Goal: Entertainment & Leisure: Browse casually

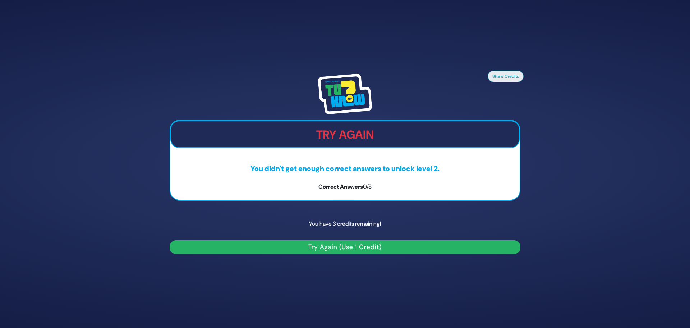
click at [339, 248] on button "Try Again (Use 1 Credit)" at bounding box center [345, 247] width 351 height 14
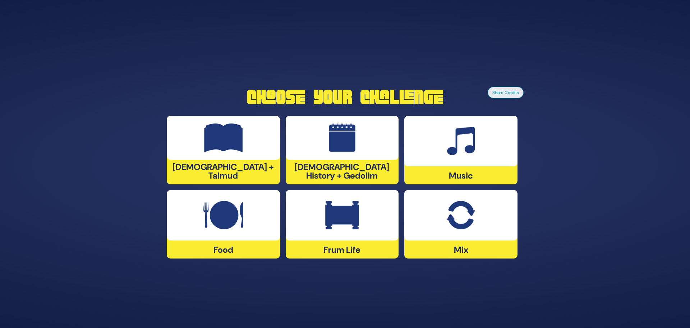
click at [448, 222] on img at bounding box center [461, 215] width 28 height 29
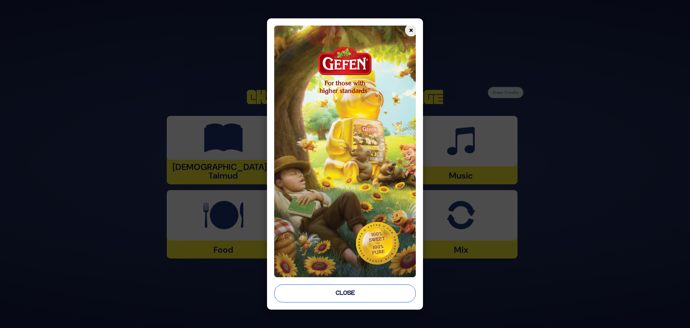
click at [338, 293] on button "Close" at bounding box center [345, 293] width 142 height 18
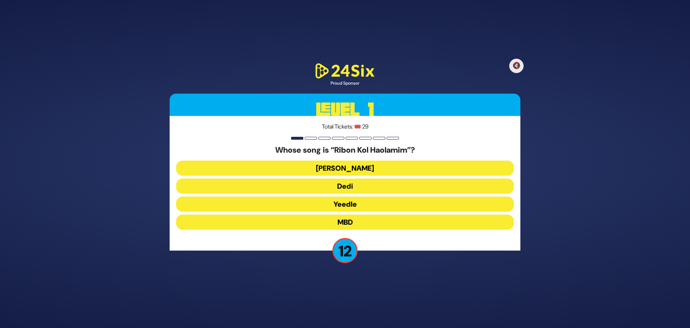
click at [347, 168] on button "[PERSON_NAME]" at bounding box center [345, 167] width 338 height 15
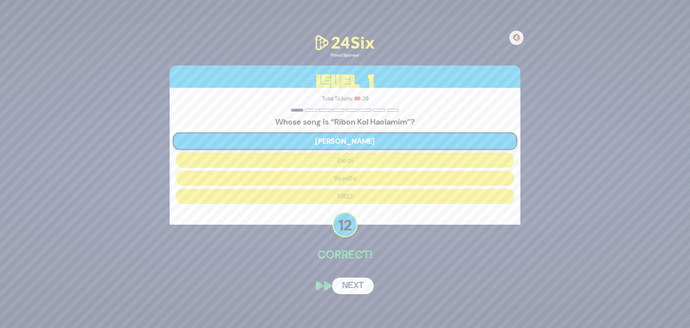
click at [347, 284] on button "Next" at bounding box center [353, 285] width 42 height 17
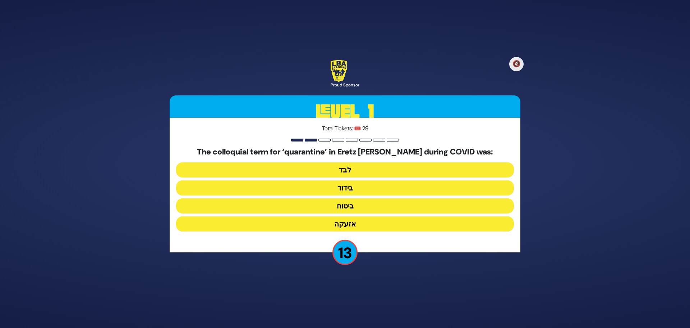
click at [354, 190] on button "בידוד" at bounding box center [345, 187] width 338 height 15
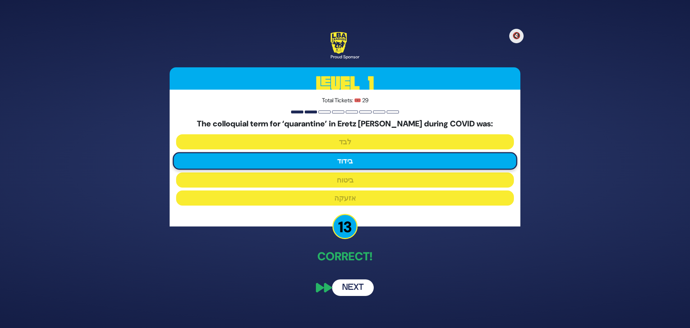
click at [354, 290] on button "Next" at bounding box center [353, 287] width 42 height 17
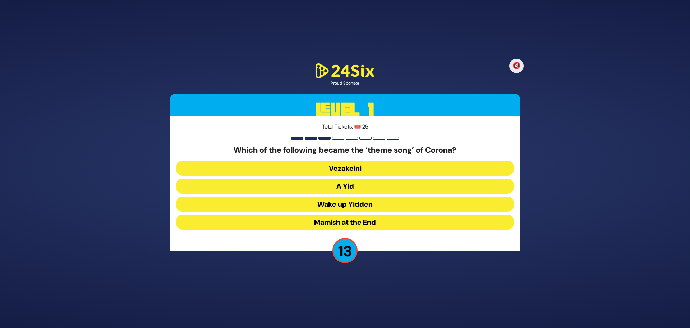
click at [360, 190] on button "A Yid" at bounding box center [345, 185] width 338 height 15
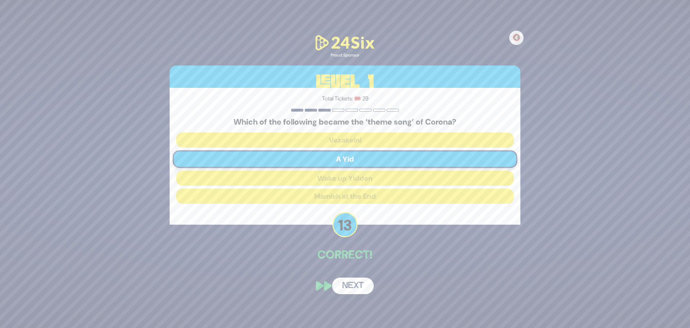
click at [361, 288] on button "Next" at bounding box center [353, 285] width 42 height 17
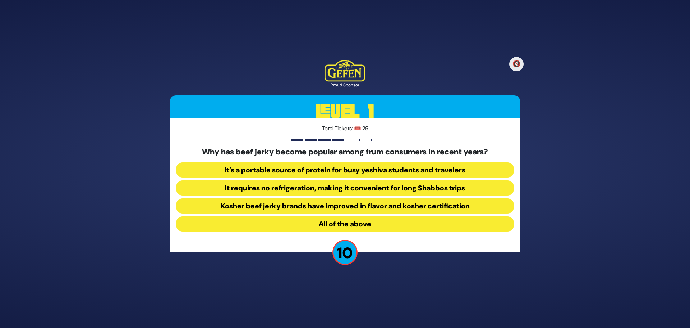
click at [318, 223] on button "All of the above" at bounding box center [345, 223] width 338 height 15
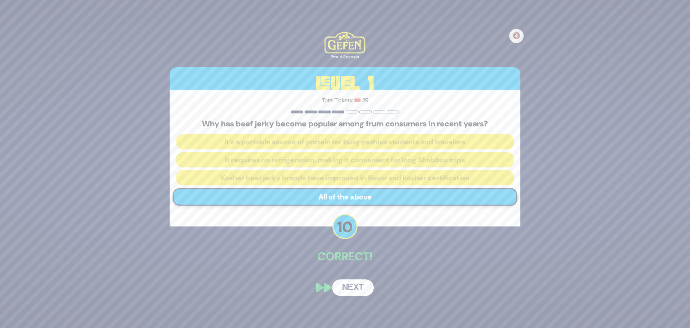
click at [355, 286] on button "Next" at bounding box center [353, 287] width 42 height 17
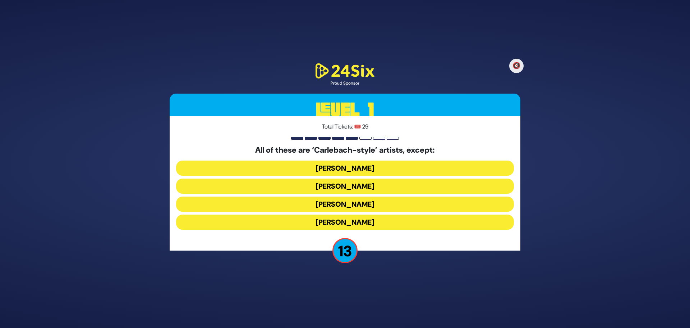
click at [337, 221] on button "[PERSON_NAME]" at bounding box center [345, 221] width 338 height 15
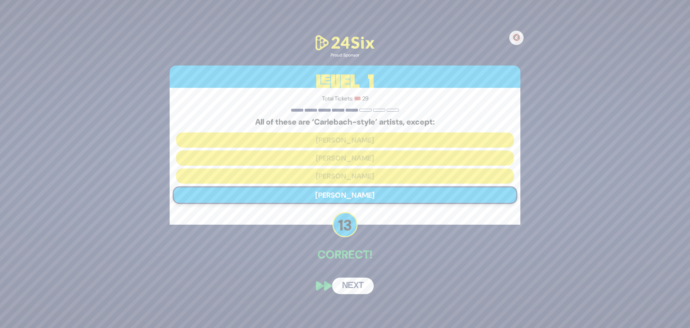
click at [364, 283] on button "Next" at bounding box center [353, 285] width 42 height 17
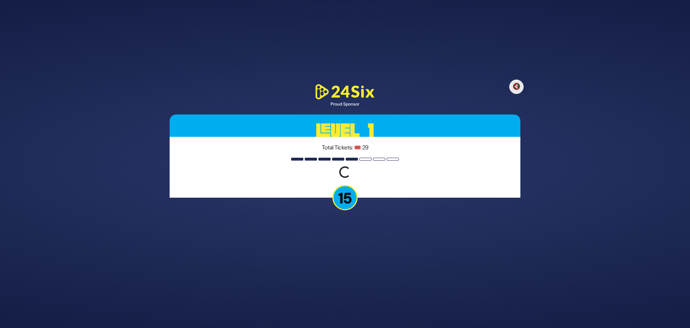
drag, startPoint x: 481, startPoint y: 302, endPoint x: 377, endPoint y: 179, distance: 160.7
click at [479, 297] on div "🔇 Proud Sponsor Level 1 Total Tickets: 🎟️ 29 Loading question... 15" at bounding box center [345, 164] width 690 height 328
click at [348, 193] on p "15" at bounding box center [345, 197] width 25 height 25
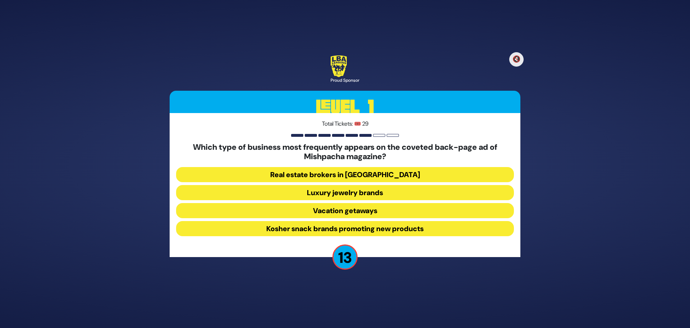
click at [341, 194] on button "Luxury jewelry brands" at bounding box center [345, 192] width 338 height 15
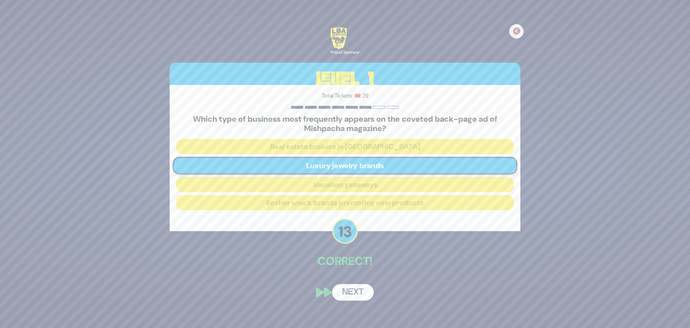
click at [360, 294] on button "Next" at bounding box center [353, 292] width 42 height 17
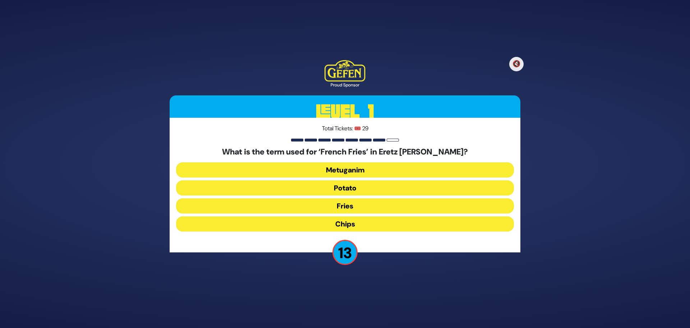
click at [372, 221] on button "Chips" at bounding box center [345, 223] width 338 height 15
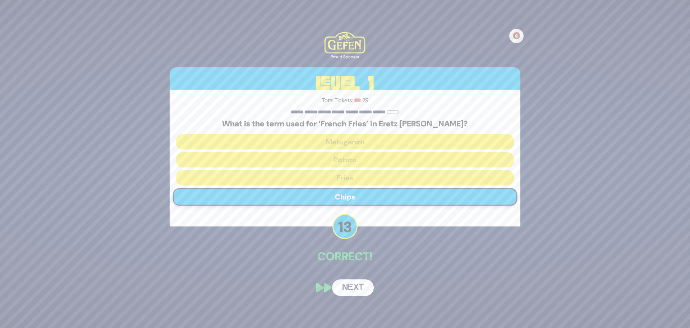
click at [353, 285] on button "Next" at bounding box center [353, 287] width 42 height 17
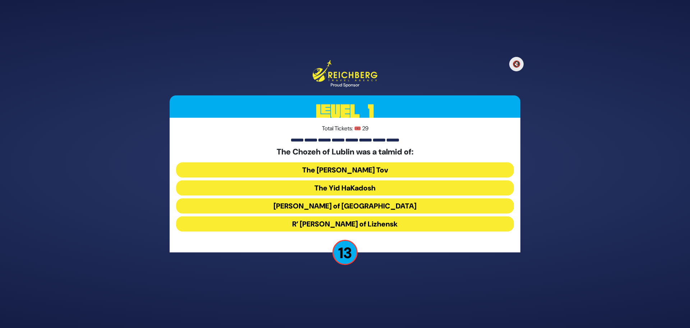
click at [323, 223] on button "R’ Elimelech of Lizhensk" at bounding box center [345, 223] width 338 height 15
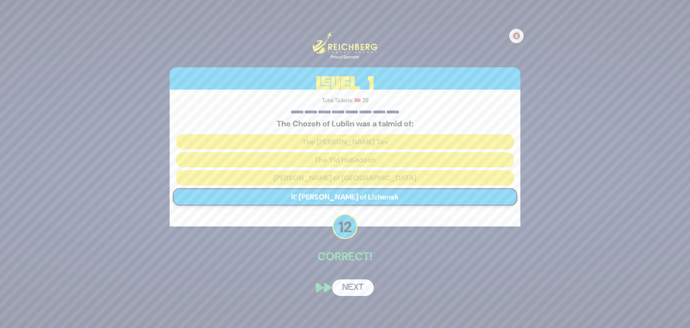
click at [365, 292] on button "Next" at bounding box center [353, 287] width 42 height 17
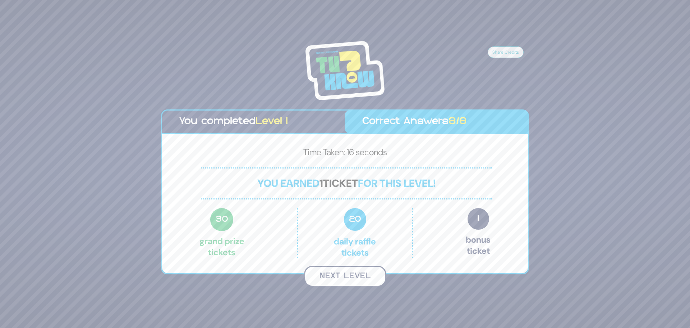
click at [356, 278] on button "Next Level" at bounding box center [345, 275] width 82 height 21
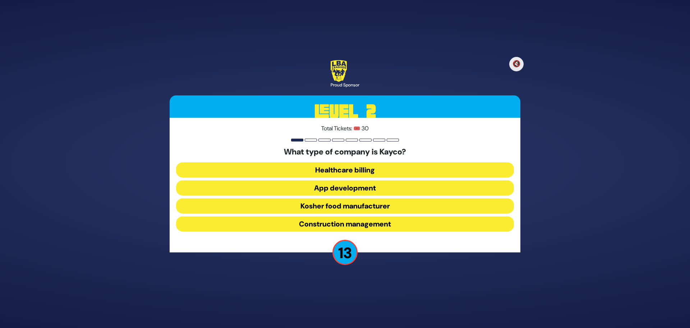
click at [400, 205] on button "Kosher food manufacturer" at bounding box center [345, 205] width 338 height 15
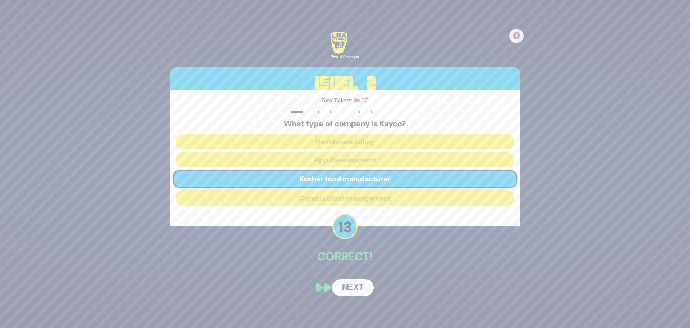
click at [354, 293] on button "Next" at bounding box center [353, 287] width 42 height 17
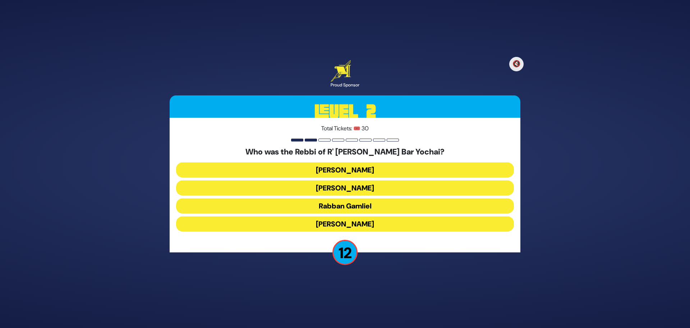
click at [351, 225] on button "Rabbi Akiva" at bounding box center [345, 223] width 338 height 15
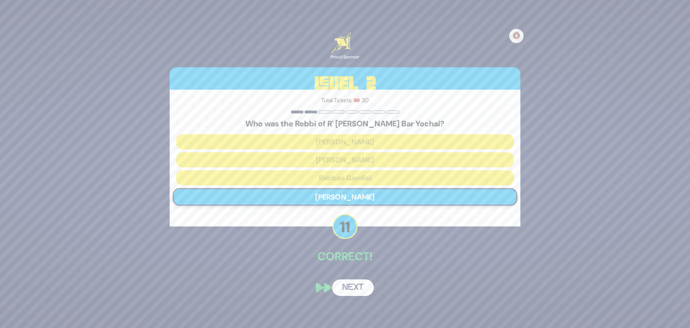
click at [360, 286] on button "Next" at bounding box center [353, 287] width 42 height 17
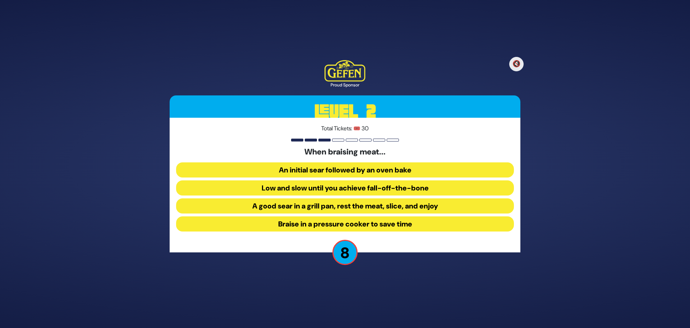
click at [328, 170] on button "An initial sear followed by an oven bake" at bounding box center [345, 169] width 338 height 15
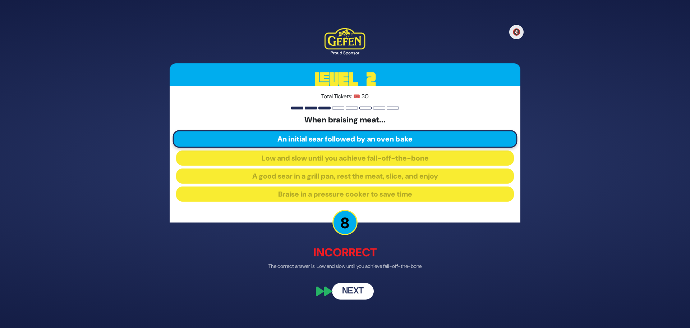
click at [356, 288] on button "Next" at bounding box center [353, 291] width 42 height 17
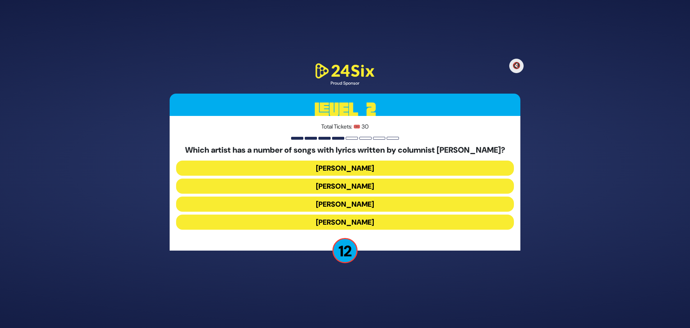
click at [362, 186] on button "Joey Newcomb" at bounding box center [345, 185] width 338 height 15
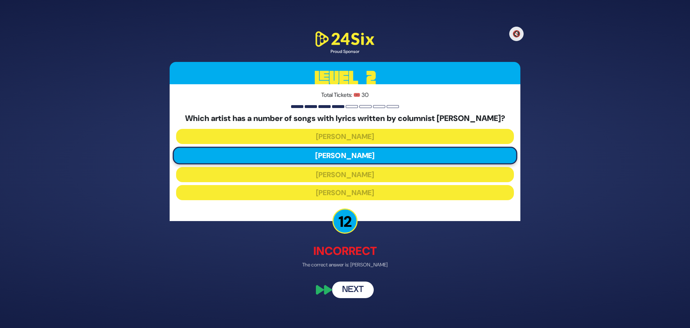
click at [352, 292] on button "Next" at bounding box center [353, 289] width 42 height 17
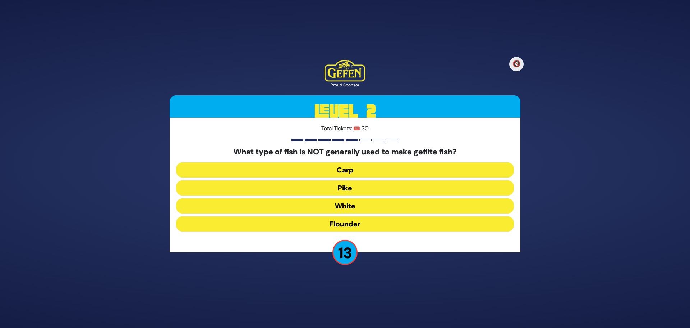
click at [342, 223] on button "Flounder" at bounding box center [345, 223] width 338 height 15
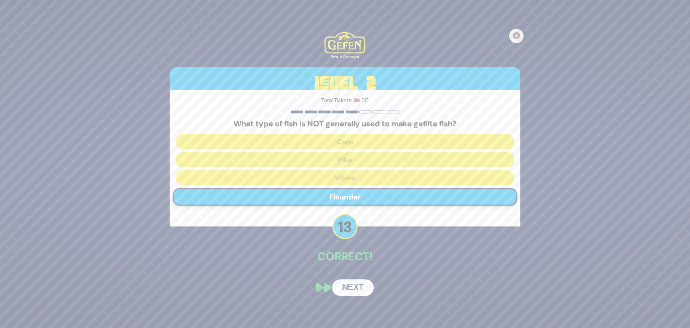
click at [361, 284] on button "Next" at bounding box center [353, 287] width 42 height 17
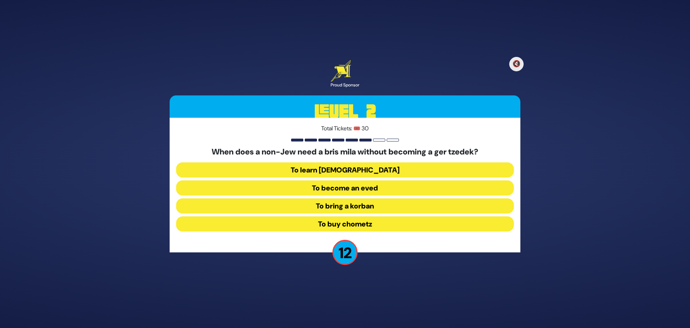
click at [336, 205] on button "To bring a korban" at bounding box center [345, 205] width 338 height 15
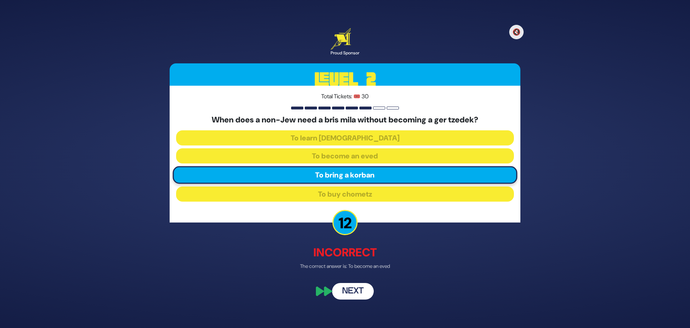
click at [352, 292] on button "Next" at bounding box center [353, 291] width 42 height 17
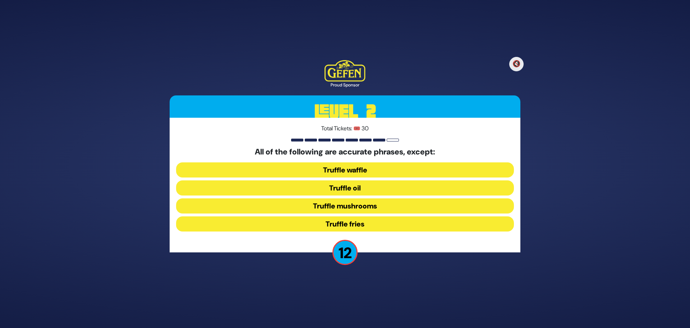
click at [390, 168] on button "Truffle waffle" at bounding box center [345, 169] width 338 height 15
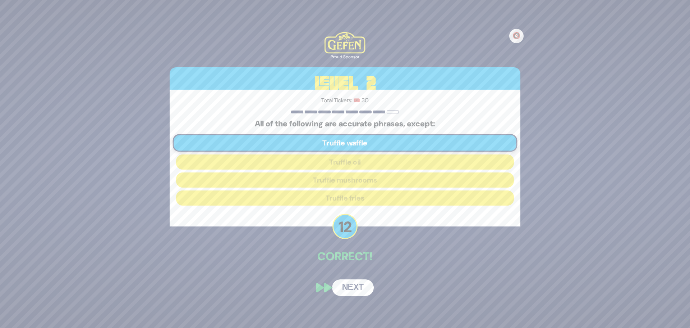
click at [363, 286] on button "Next" at bounding box center [353, 287] width 42 height 17
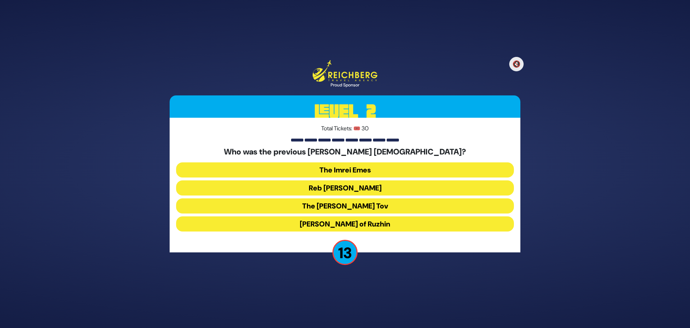
click at [371, 185] on button "Reb Ahron Rokeach" at bounding box center [345, 187] width 338 height 15
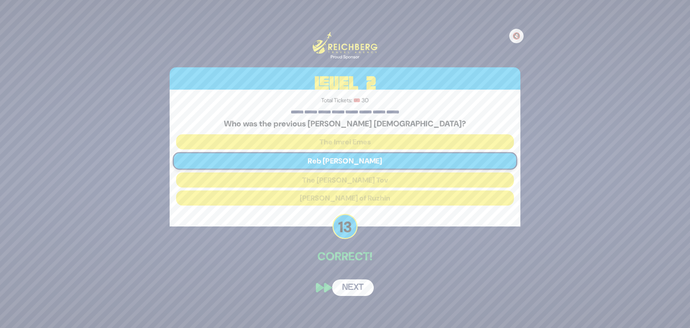
click at [354, 285] on button "Next" at bounding box center [353, 287] width 42 height 17
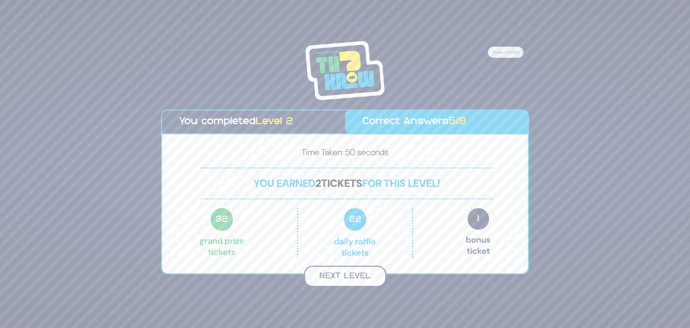
click at [342, 277] on button "Next Level" at bounding box center [345, 275] width 82 height 21
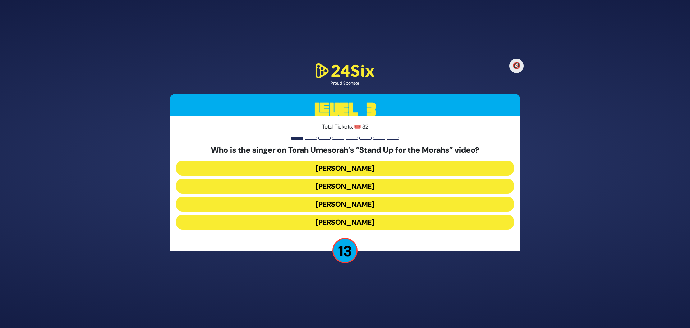
click at [336, 168] on button "Baruch Levine" at bounding box center [345, 167] width 338 height 15
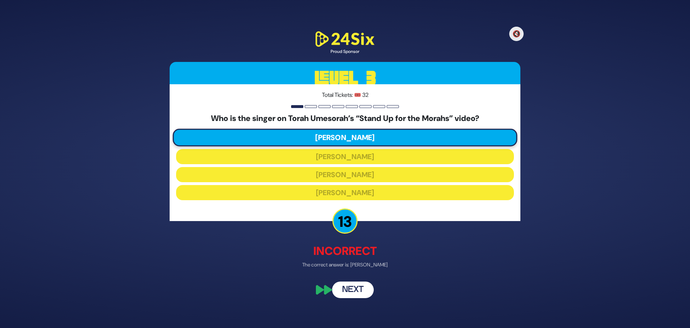
click at [354, 288] on button "Next" at bounding box center [353, 289] width 42 height 17
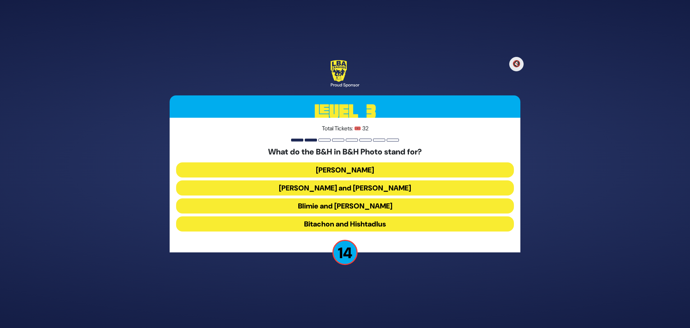
click at [359, 206] on button "Blimie and Herman" at bounding box center [345, 205] width 338 height 15
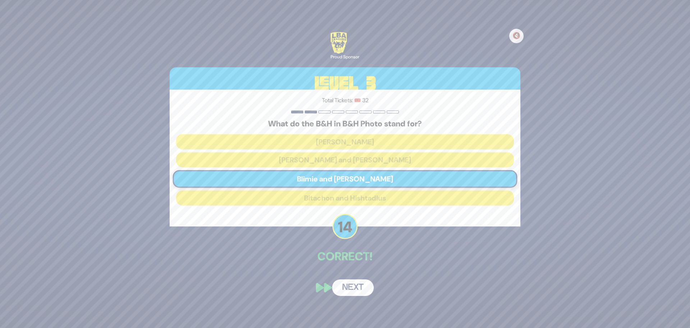
click at [352, 286] on button "Next" at bounding box center [353, 287] width 42 height 17
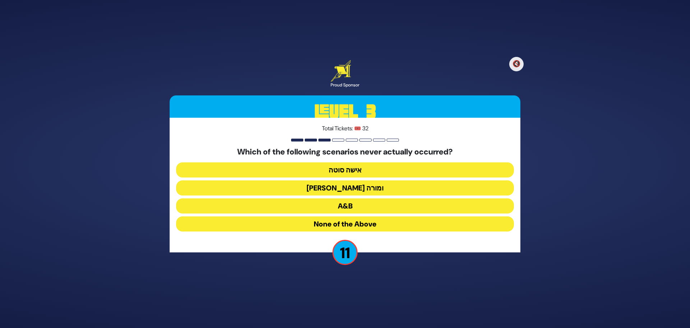
click at [358, 205] on button "A&B" at bounding box center [345, 205] width 338 height 15
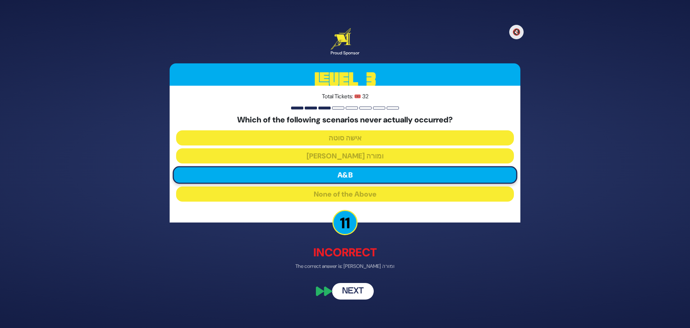
click at [358, 296] on button "Next" at bounding box center [353, 291] width 42 height 17
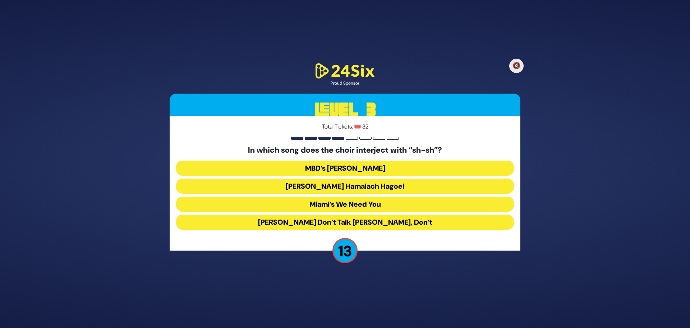
click at [336, 206] on button "Miami’s We Need You" at bounding box center [345, 203] width 338 height 15
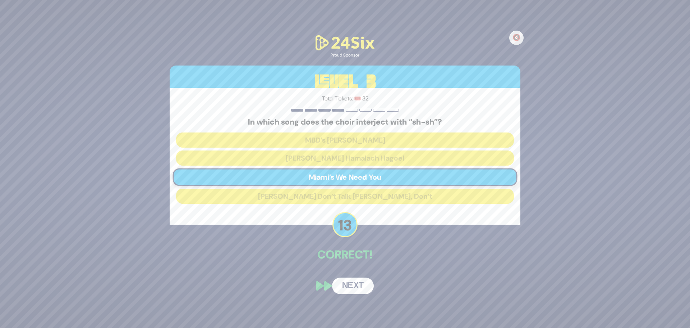
click at [355, 286] on button "Next" at bounding box center [353, 285] width 42 height 17
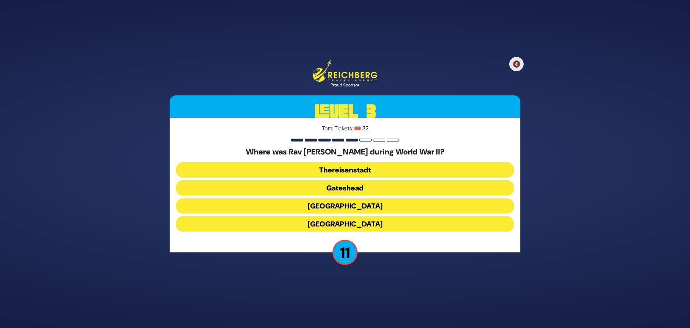
click at [332, 184] on button "Gateshead" at bounding box center [345, 187] width 338 height 15
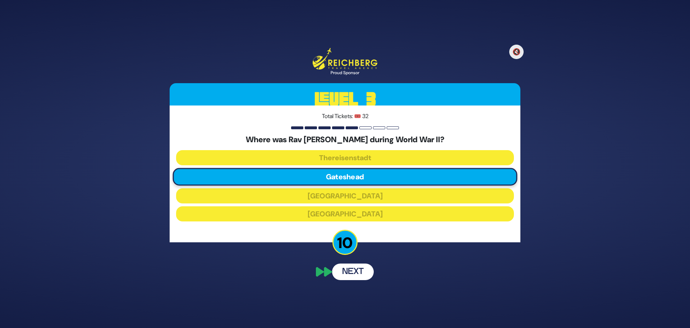
click at [355, 275] on button "Next" at bounding box center [353, 271] width 42 height 17
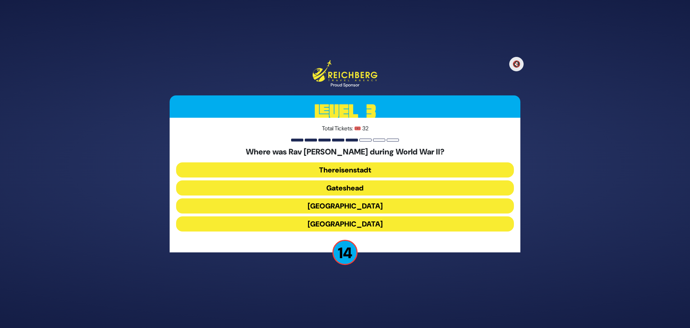
click at [357, 188] on button "Gateshead" at bounding box center [345, 187] width 338 height 15
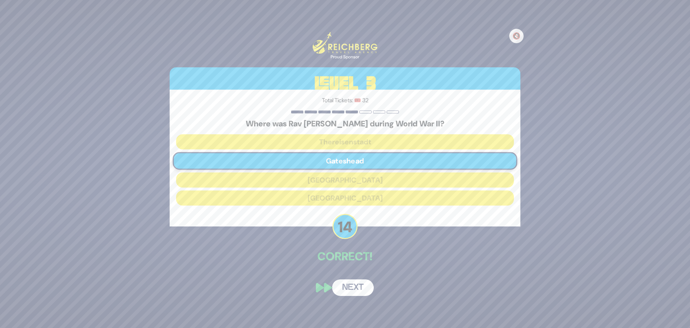
click at [357, 285] on button "Next" at bounding box center [353, 287] width 42 height 17
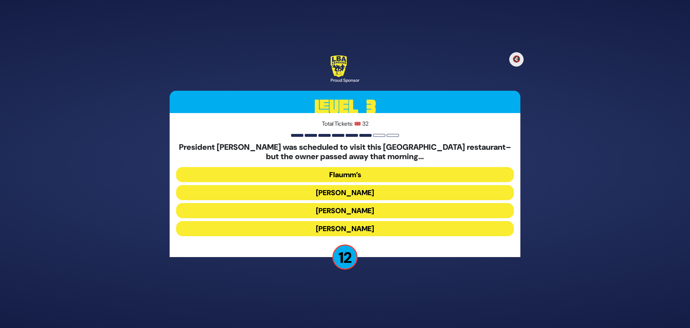
click at [364, 208] on button "Gottlieb’s" at bounding box center [345, 210] width 338 height 15
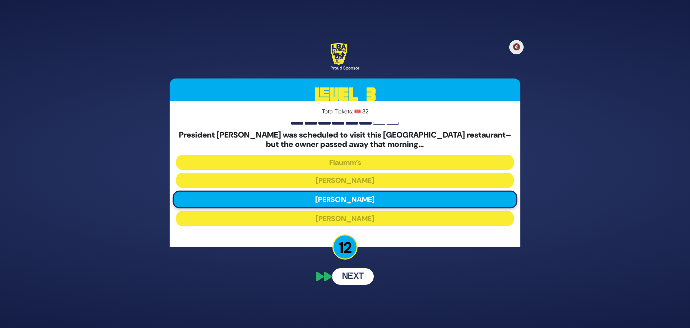
click at [347, 278] on button "Next" at bounding box center [353, 276] width 42 height 17
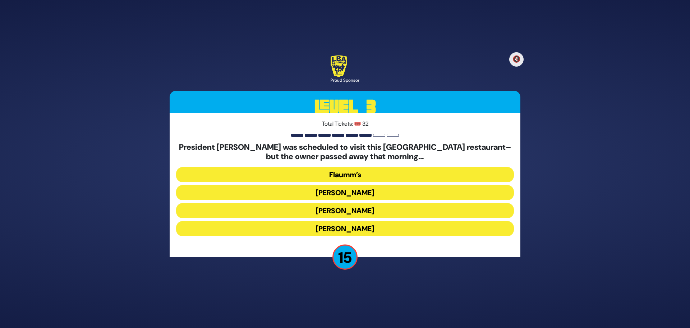
click at [373, 213] on button "Gottlieb’s" at bounding box center [345, 210] width 338 height 15
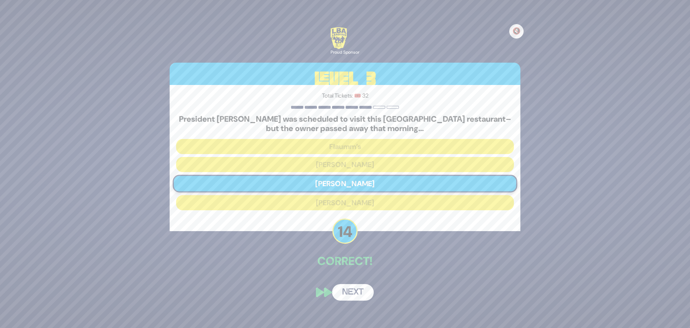
drag, startPoint x: 359, startPoint y: 295, endPoint x: 365, endPoint y: 296, distance: 5.9
click at [359, 295] on button "Next" at bounding box center [353, 292] width 42 height 17
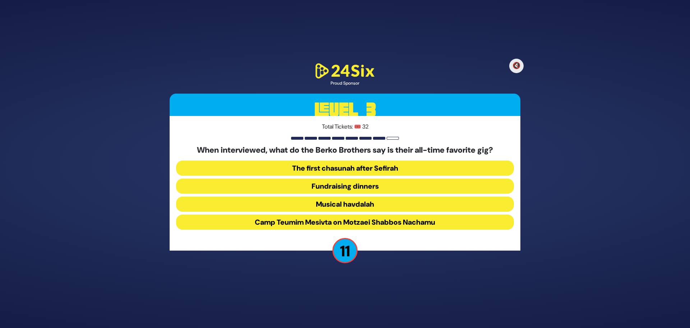
click at [382, 224] on button "Camp Teumim Mesivta on Motzaei Shabbos Nachamu" at bounding box center [345, 221] width 338 height 15
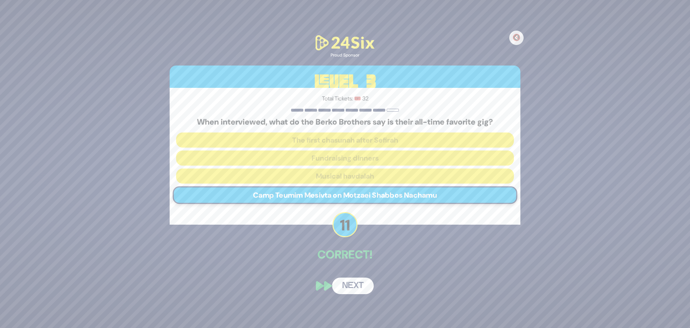
click at [355, 285] on button "Next" at bounding box center [353, 285] width 42 height 17
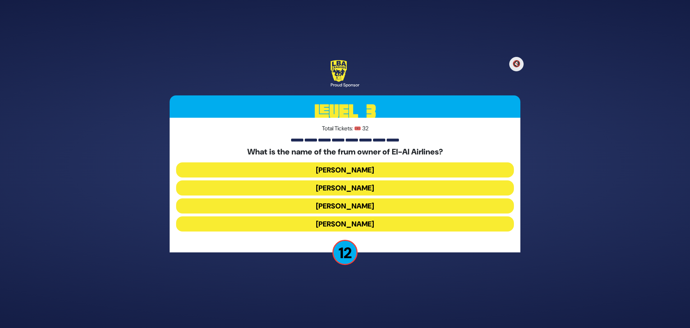
click at [378, 188] on button "Kenny Rosenberg" at bounding box center [345, 187] width 338 height 15
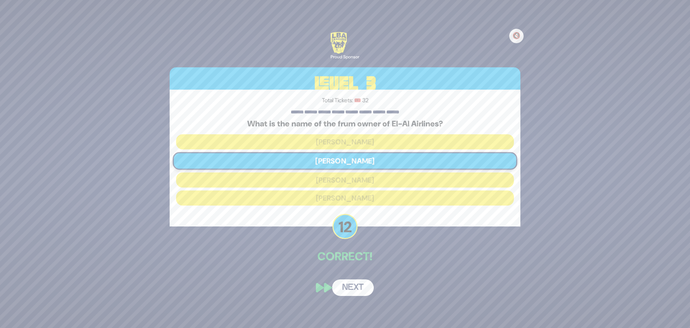
click at [352, 289] on button "Next" at bounding box center [353, 287] width 42 height 17
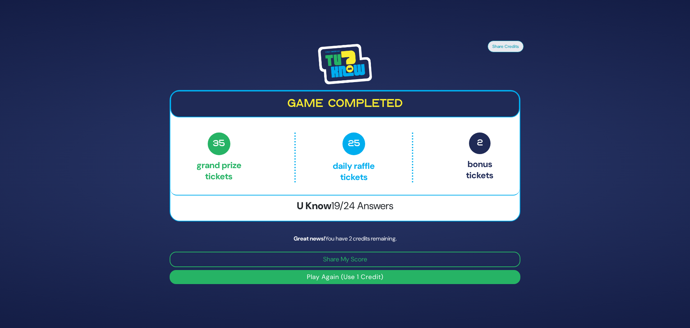
click at [354, 61] on img at bounding box center [345, 64] width 54 height 40
click at [350, 232] on div "Share Credits Game completed 35 Grand Prize tickets 0 Daily Raffle tickets 0 Bo…" at bounding box center [345, 164] width 368 height 256
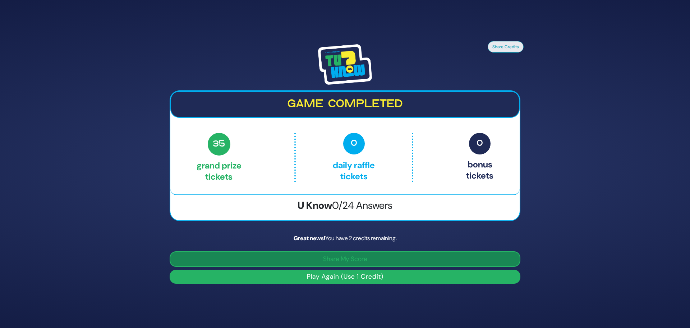
click at [340, 261] on button "Share My Score" at bounding box center [345, 258] width 351 height 15
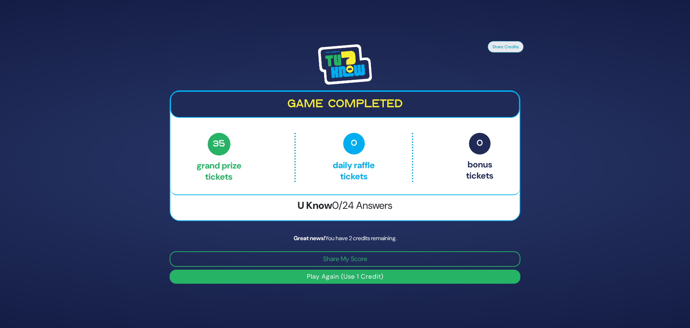
drag, startPoint x: 235, startPoint y: 39, endPoint x: 360, endPoint y: 92, distance: 135.7
click at [246, 42] on div "Share Credits Game completed 35 Grand Prize tickets 0 Daily Raffle tickets 0 Bo…" at bounding box center [345, 164] width 368 height 256
